Goal: Task Accomplishment & Management: Manage account settings

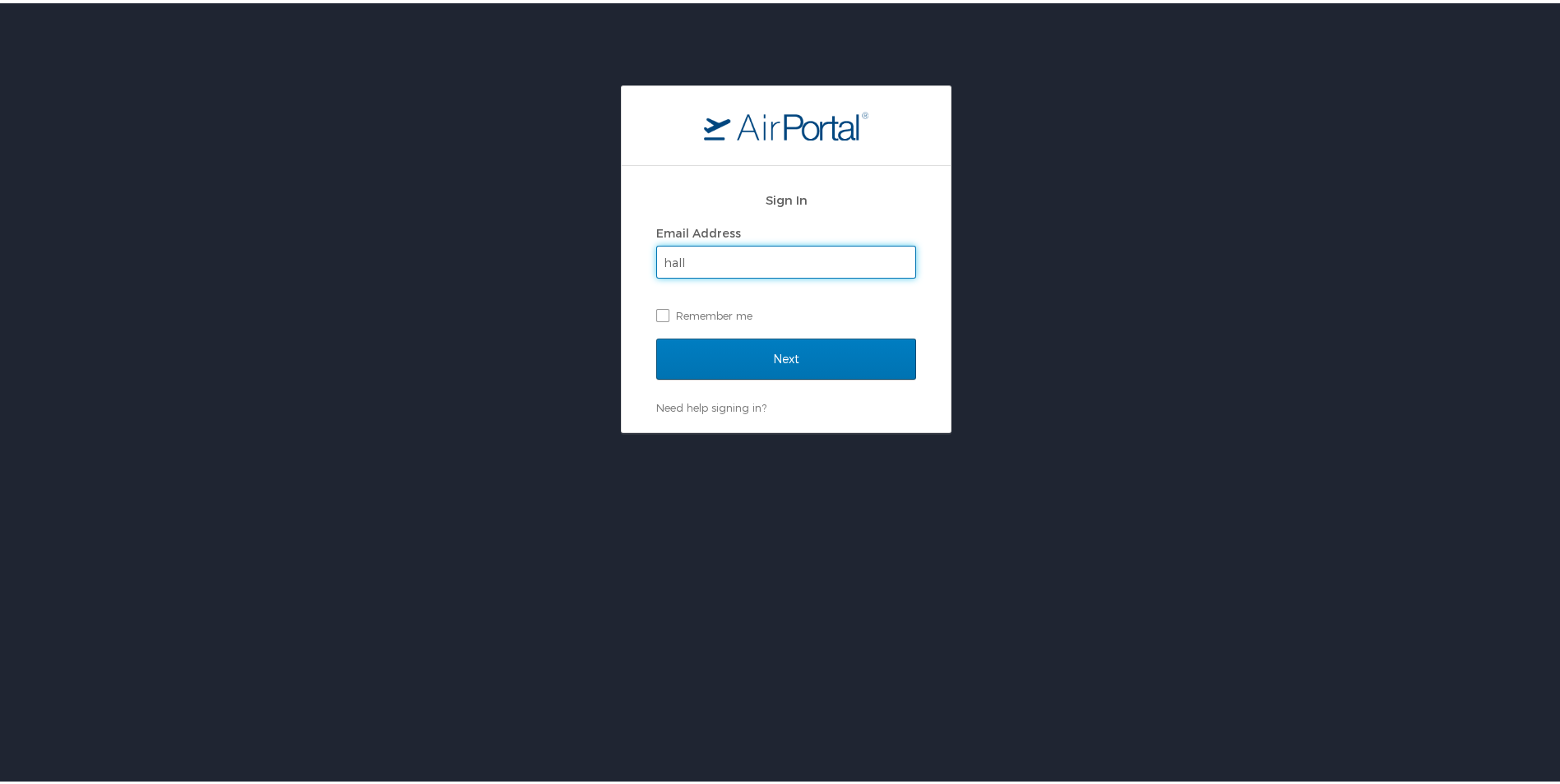
type input "[EMAIL_ADDRESS][DOMAIN_NAME]"
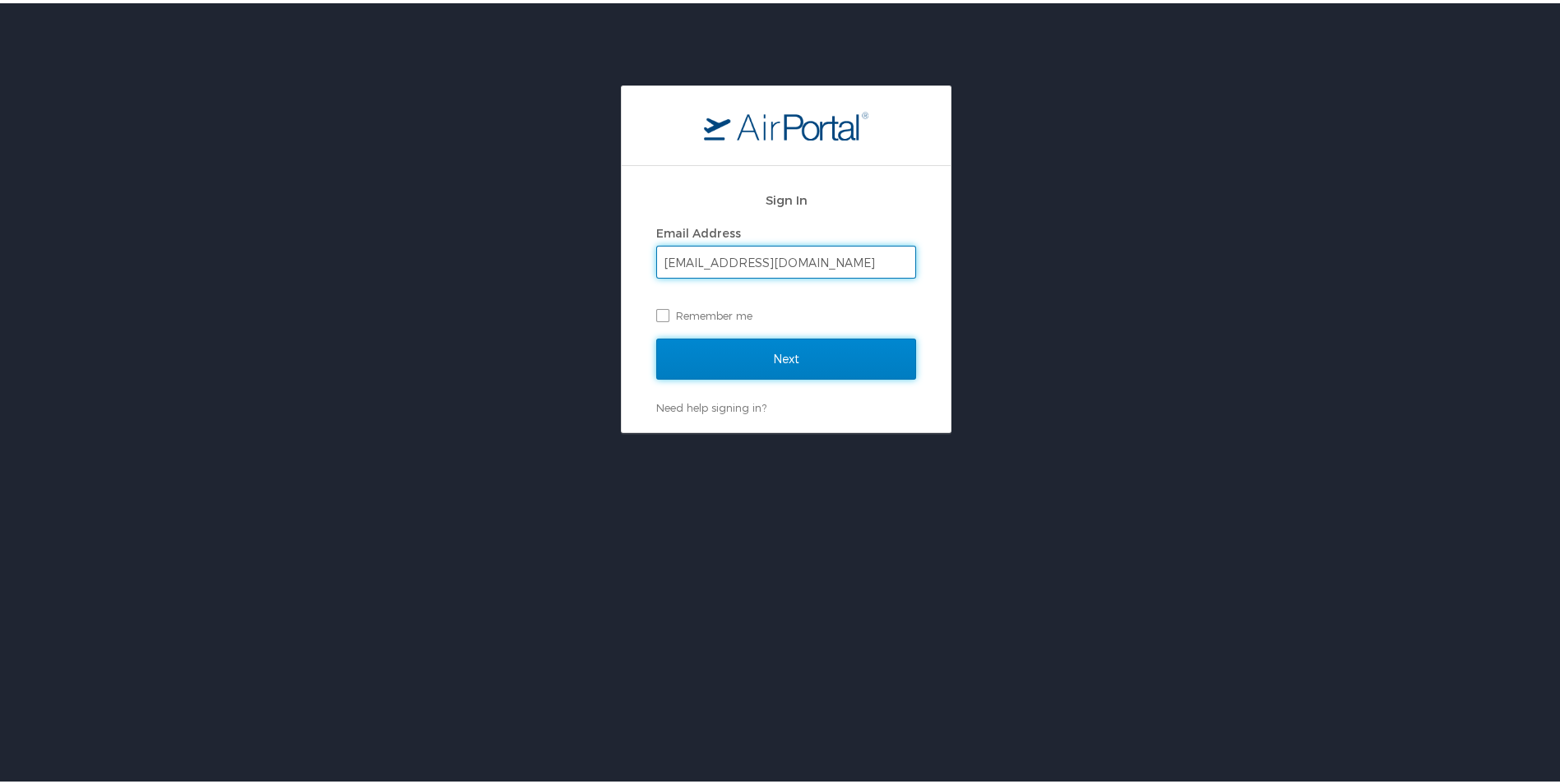
click at [728, 362] on input "Next" at bounding box center [786, 356] width 260 height 41
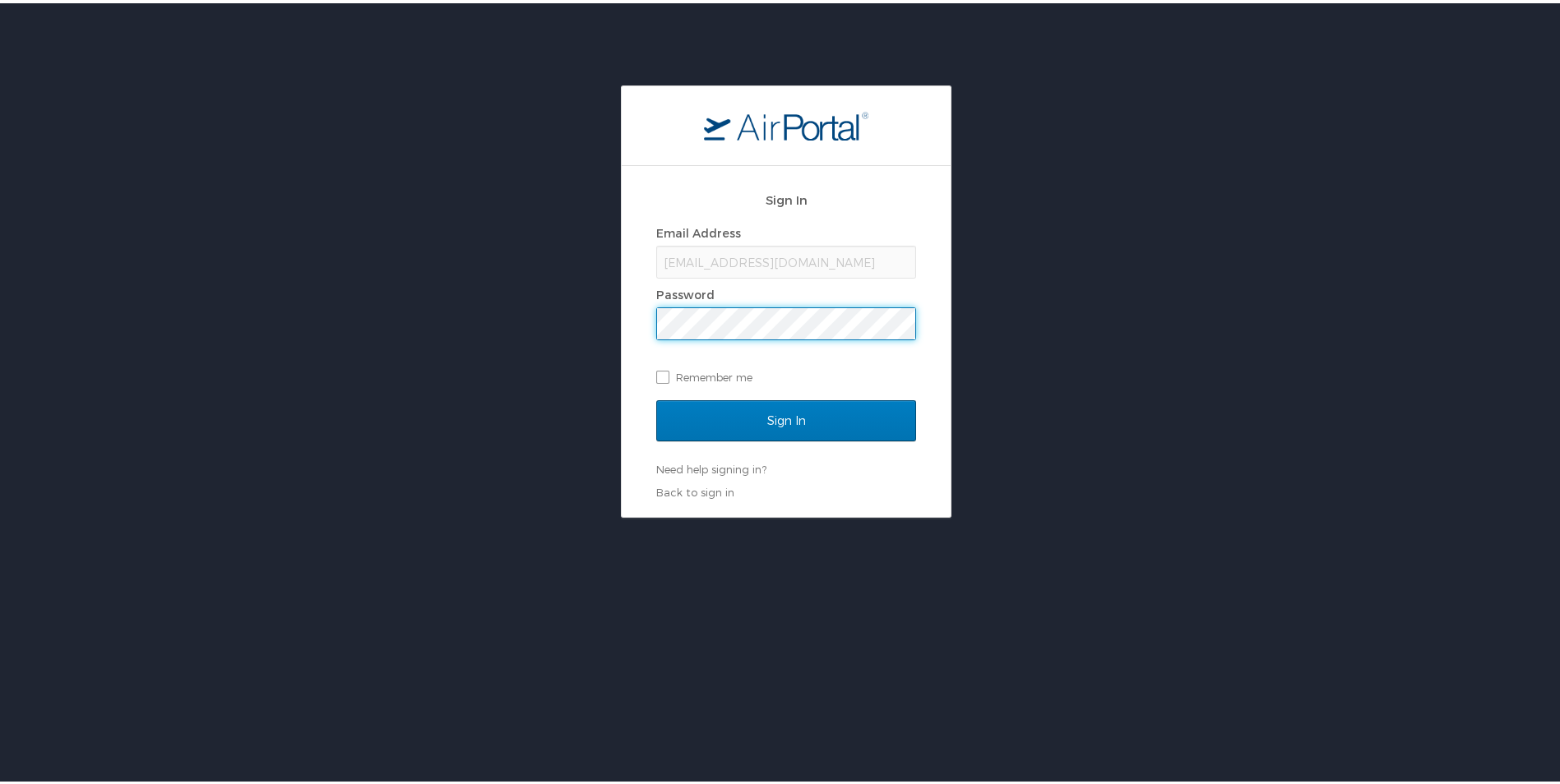
click at [656, 397] on input "Sign In" at bounding box center [786, 418] width 260 height 41
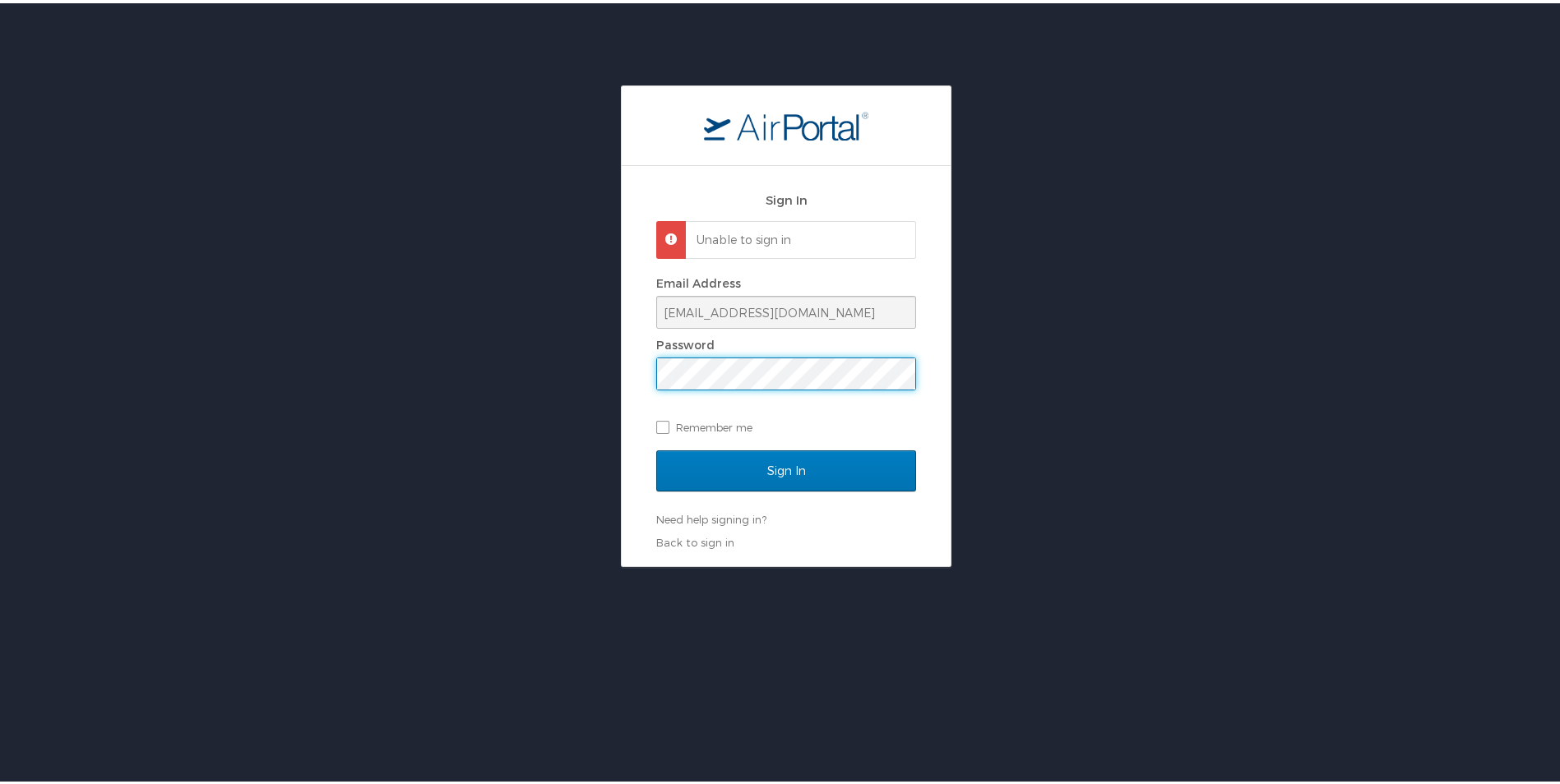
click at [646, 386] on div "Sign In Unable to sign in Email Address [EMAIL_ADDRESS][DOMAIN_NAME] Password R…" at bounding box center [786, 362] width 329 height 400
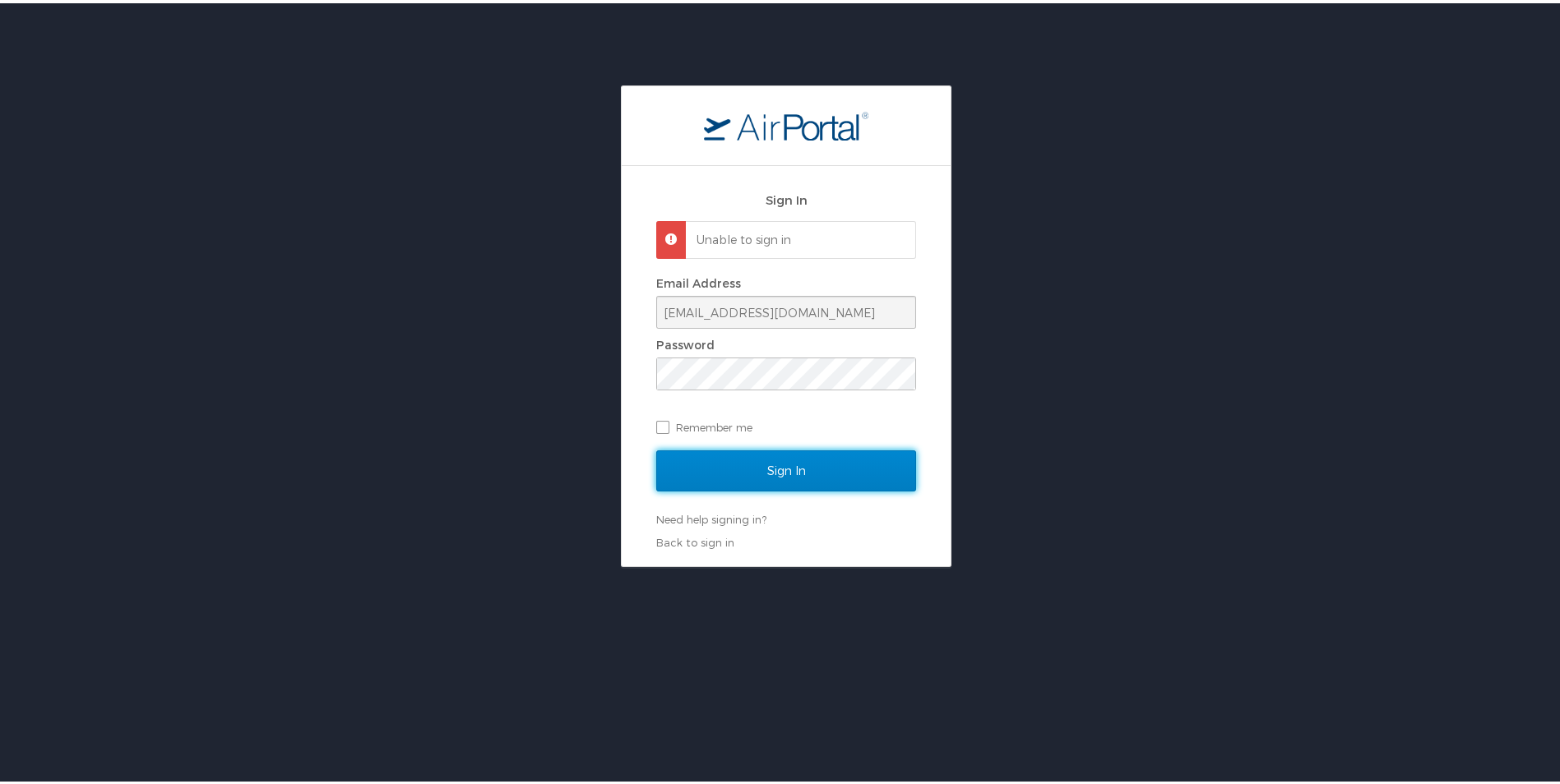
click at [773, 464] on input "Sign In" at bounding box center [786, 468] width 260 height 41
